Goal: Task Accomplishment & Management: Use online tool/utility

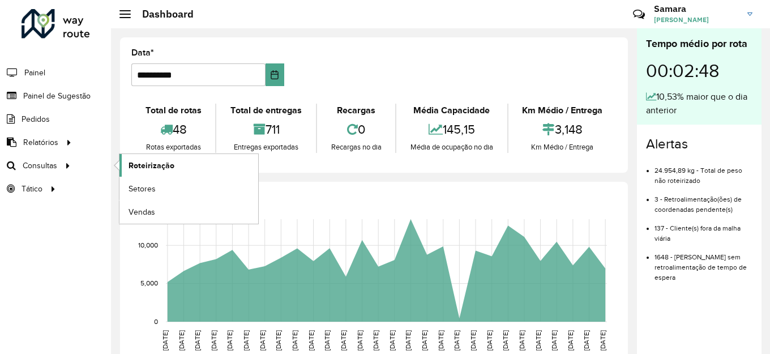
click at [132, 165] on span "Roteirização" at bounding box center [151, 166] width 46 height 12
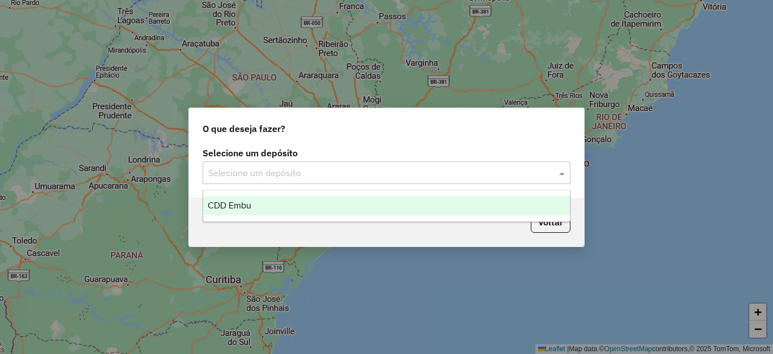
click at [381, 169] on input "text" at bounding box center [375, 173] width 334 height 14
click at [286, 211] on div "CDD Embu" at bounding box center [386, 205] width 367 height 19
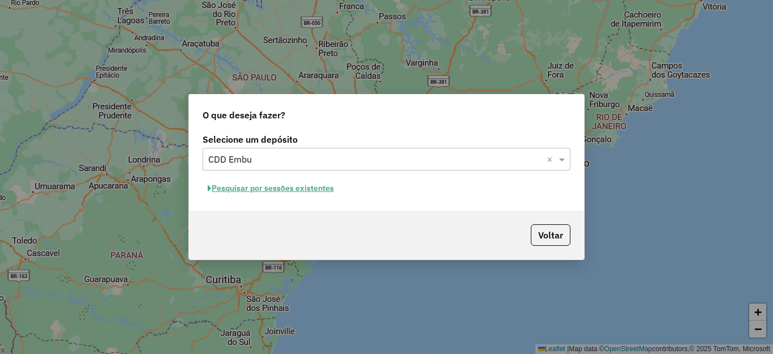
click at [317, 185] on button "Pesquisar por sessões existentes" at bounding box center [271, 188] width 136 height 18
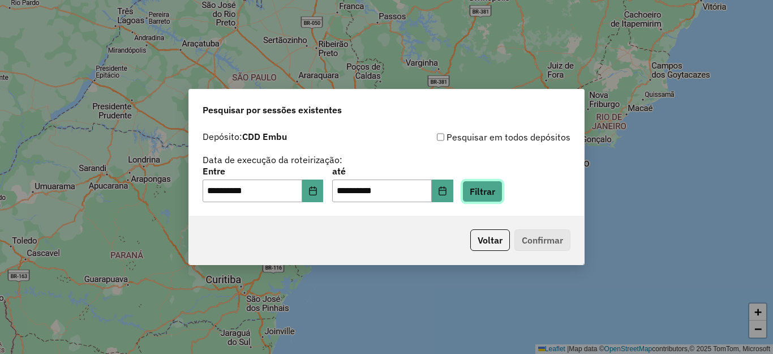
click at [503, 186] on button "Filtrar" at bounding box center [482, 192] width 40 height 22
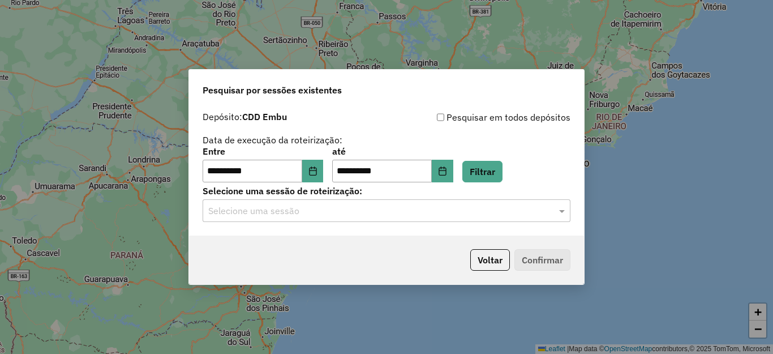
click at [477, 207] on input "text" at bounding box center [375, 211] width 334 height 14
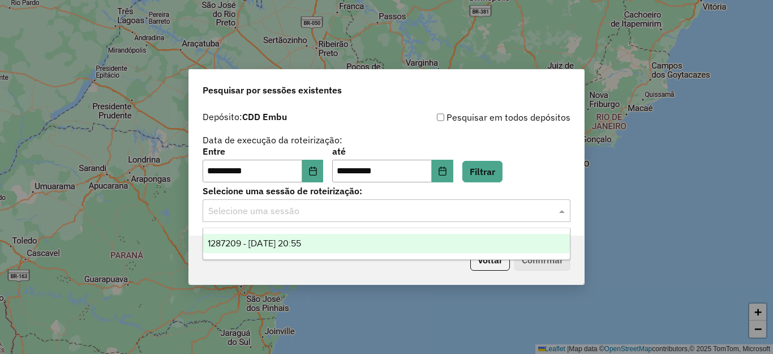
click at [335, 239] on div "1287209 - 02/10/2025 20:55" at bounding box center [386, 243] width 367 height 19
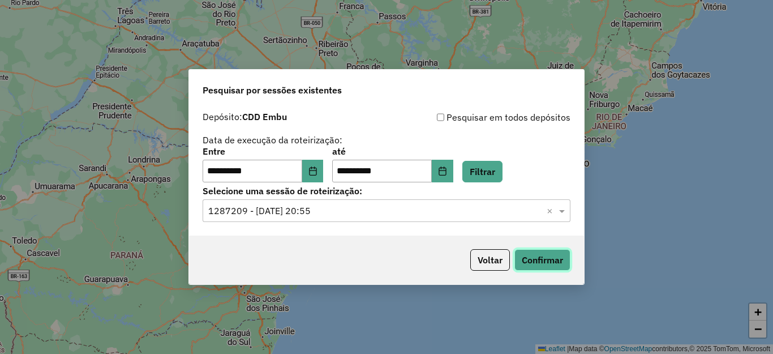
drag, startPoint x: 546, startPoint y: 263, endPoint x: 547, endPoint y: 252, distance: 10.8
click at [546, 260] on button "Confirmar" at bounding box center [542, 260] width 56 height 22
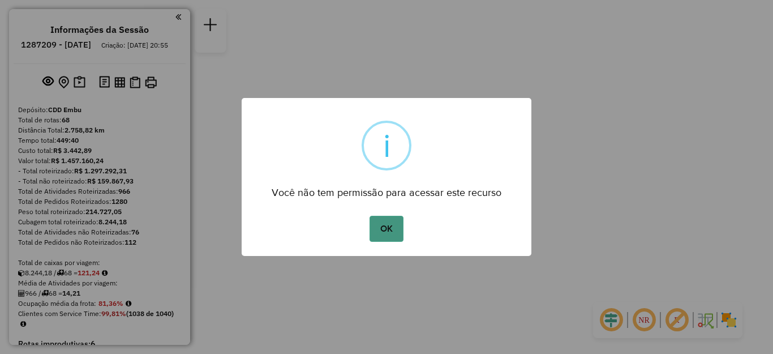
click at [370, 225] on div "OK No Cancel" at bounding box center [387, 229] width 290 height 32
click at [385, 228] on button "OK" at bounding box center [386, 229] width 33 height 26
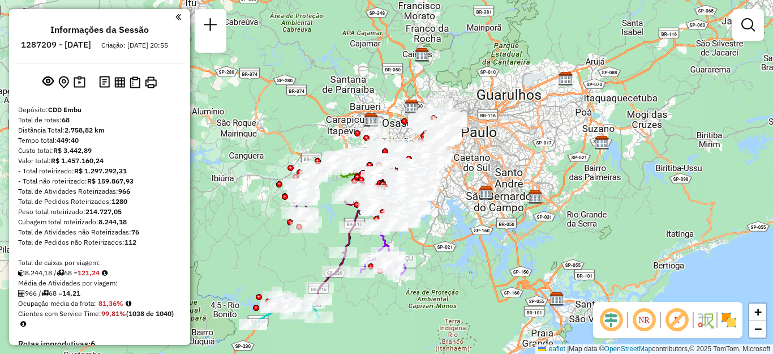
click at [637, 321] on em at bounding box center [643, 319] width 27 height 27
click at [676, 319] on em at bounding box center [676, 319] width 27 height 27
click at [723, 321] on img at bounding box center [729, 320] width 18 height 18
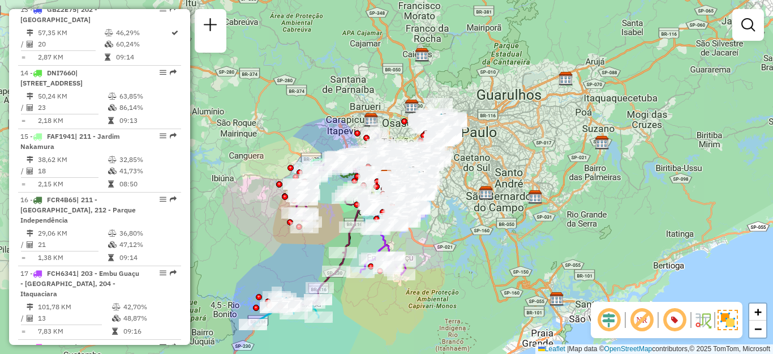
scroll to position [1538, 0]
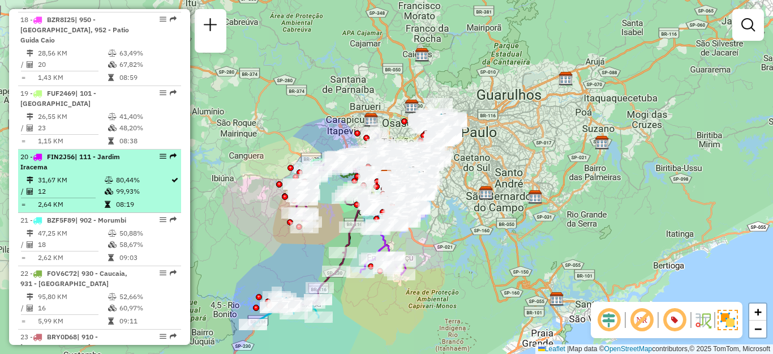
click at [70, 186] on td "31,67 KM" at bounding box center [70, 179] width 67 height 11
select select "**********"
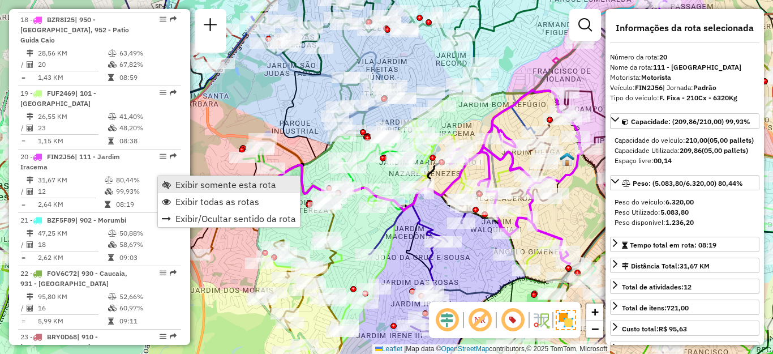
click at [193, 182] on span "Exibir somente esta rota" at bounding box center [225, 184] width 101 height 9
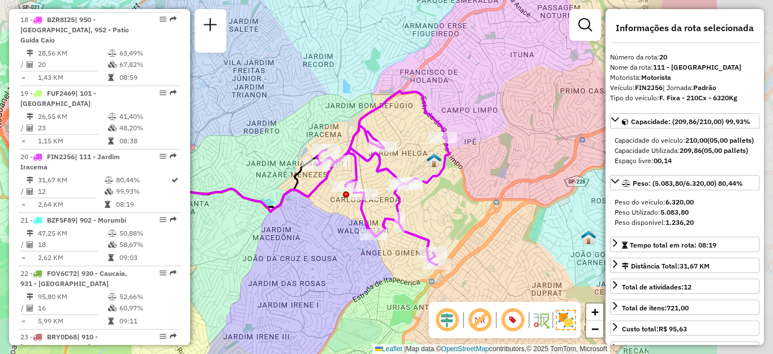
drag, startPoint x: 438, startPoint y: 198, endPoint x: 241, endPoint y: 154, distance: 202.2
click at [251, 171] on icon at bounding box center [233, 184] width 350 height 72
